Goal: Transaction & Acquisition: Subscribe to service/newsletter

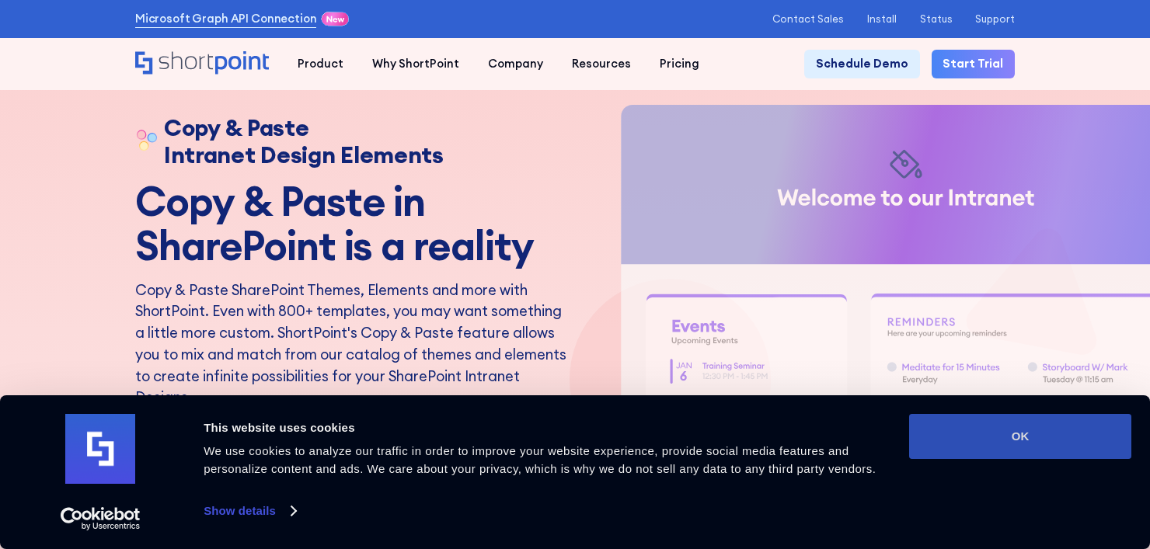
click at [1010, 444] on button "OK" at bounding box center [1020, 436] width 222 height 45
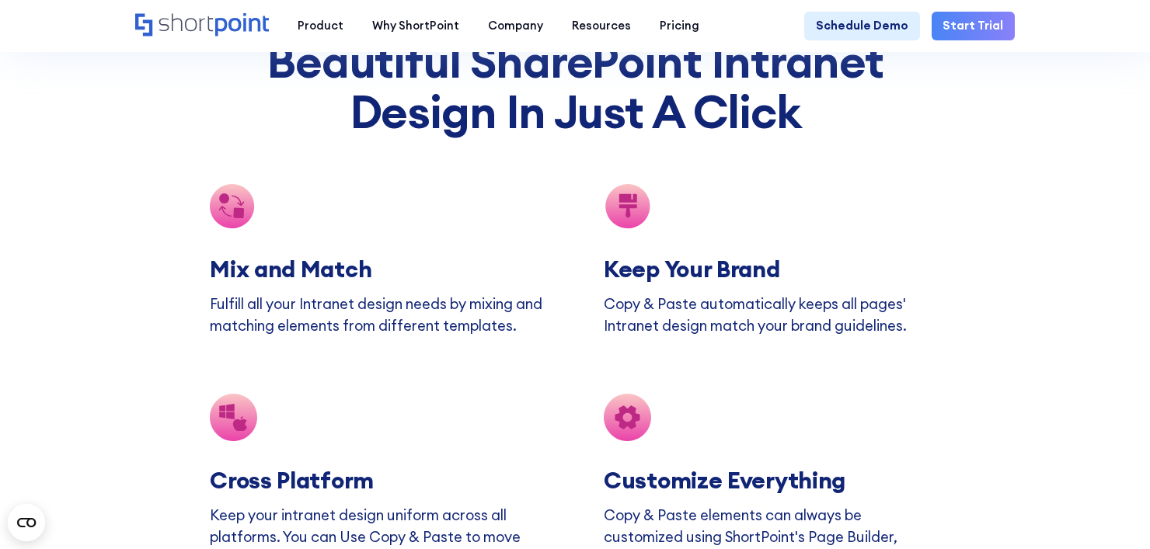
scroll to position [2475, 0]
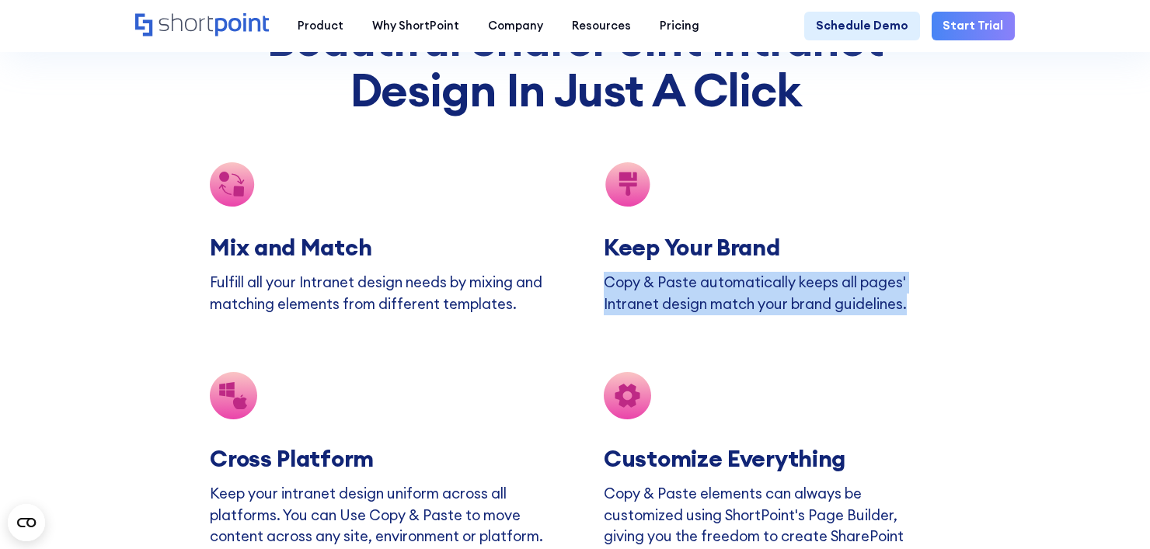
drag, startPoint x: 1139, startPoint y: 247, endPoint x: 1142, endPoint y: 319, distance: 71.5
click at [1142, 319] on section "Beautiful SharePoint Intranet Design In Just A Click Mix and Match Fulfill all …" at bounding box center [575, 292] width 1150 height 786
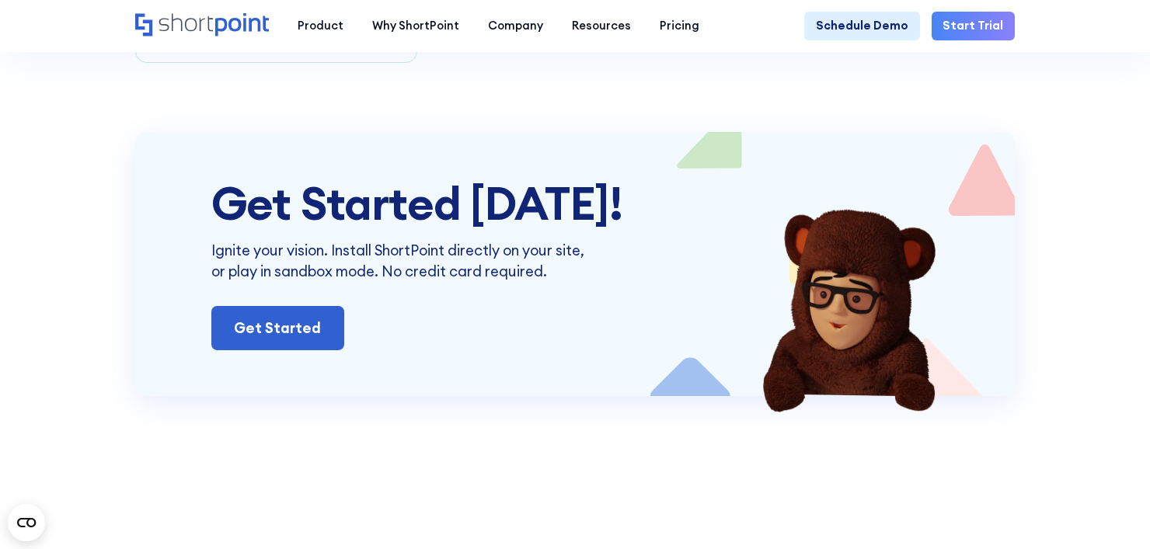
scroll to position [4906, 0]
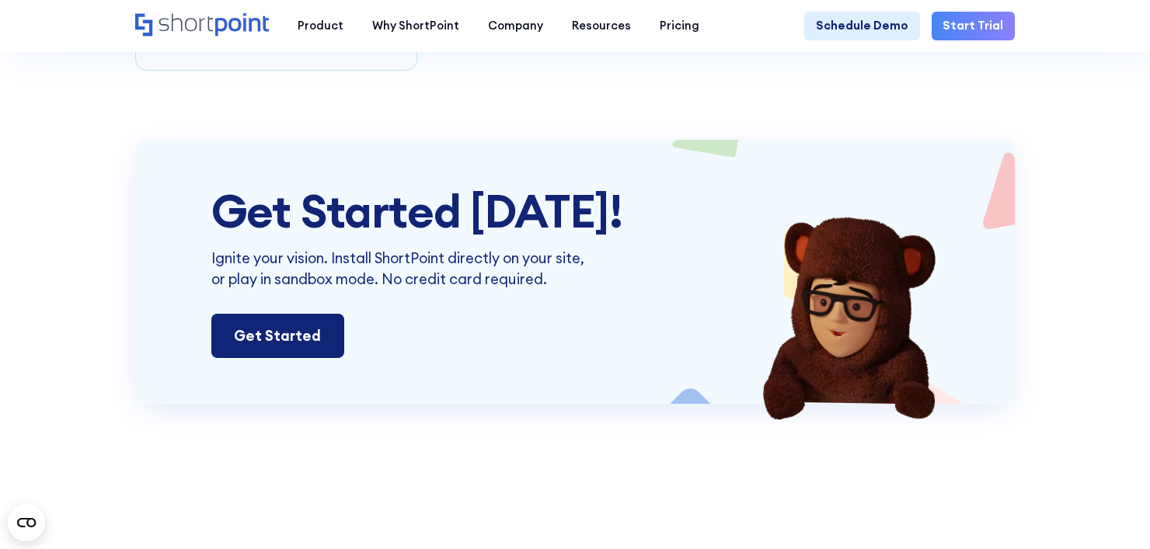
click at [307, 358] on link "Get Started" at bounding box center [277, 336] width 133 height 44
